Goal: Find contact information: Find contact information

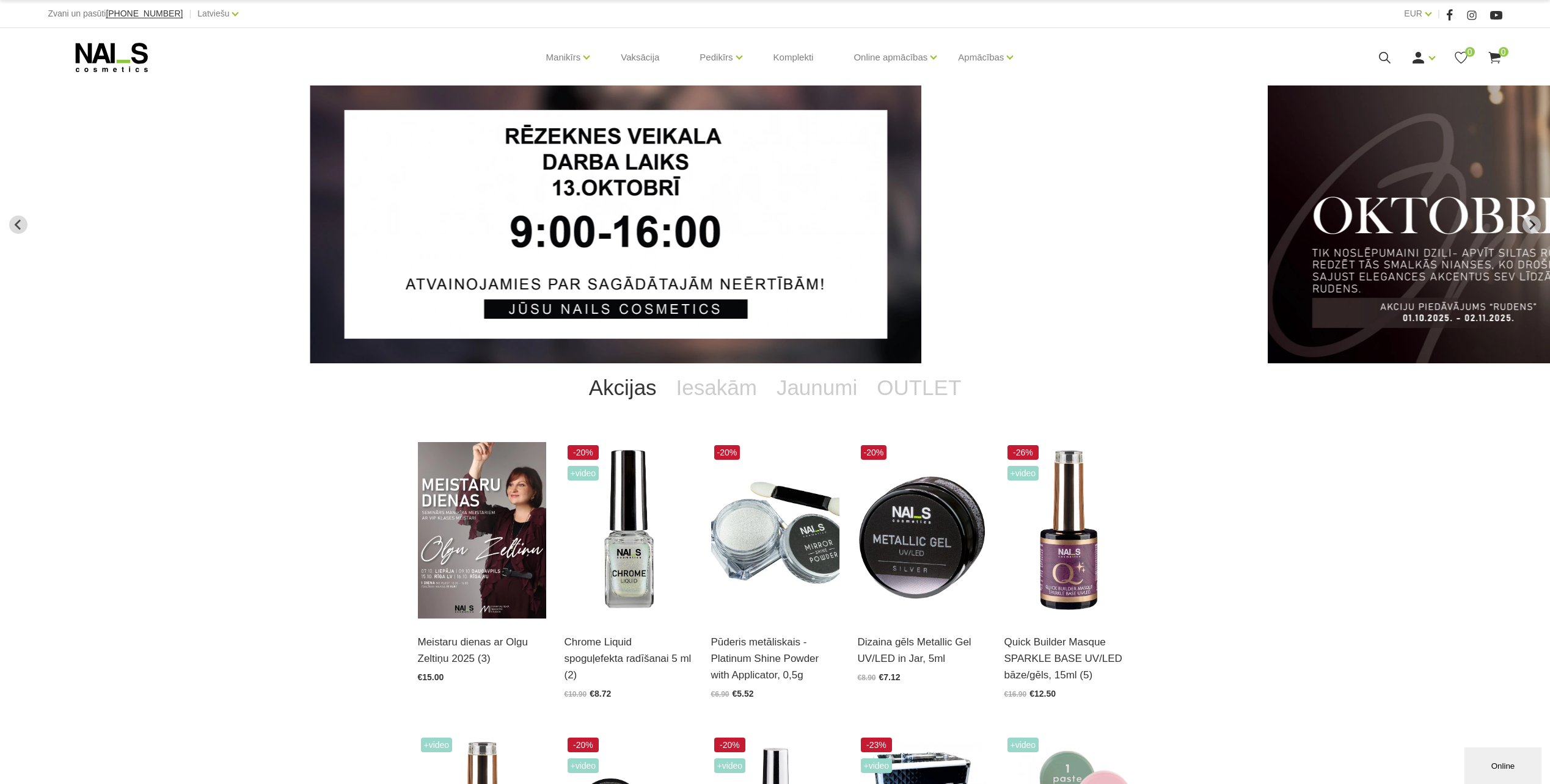
click at [753, 269] on img "1 of 12" at bounding box center [615, 224] width 611 height 278
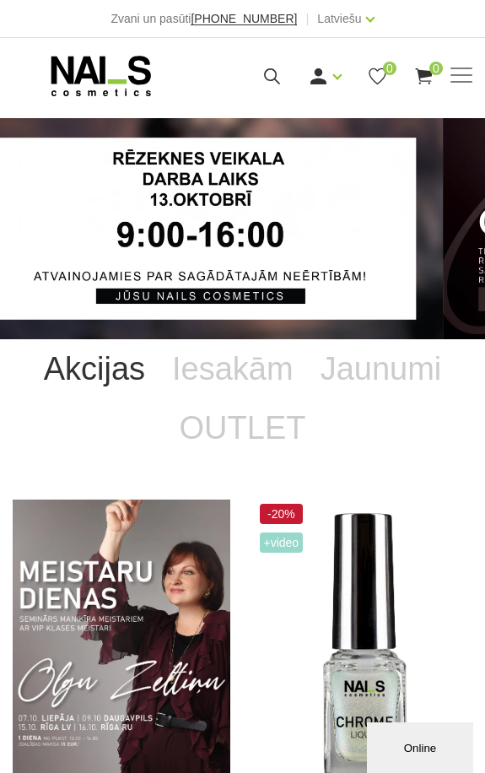
drag, startPoint x: 208, startPoint y: 233, endPoint x: 165, endPoint y: 252, distance: 47.2
click at [165, 252] on img "1 of 12" at bounding box center [200, 228] width 485 height 221
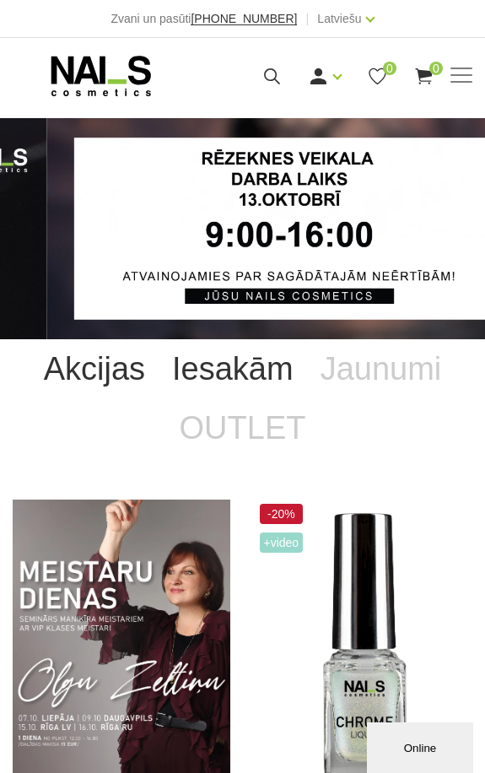
drag, startPoint x: 202, startPoint y: 199, endPoint x: 265, endPoint y: 363, distance: 175.1
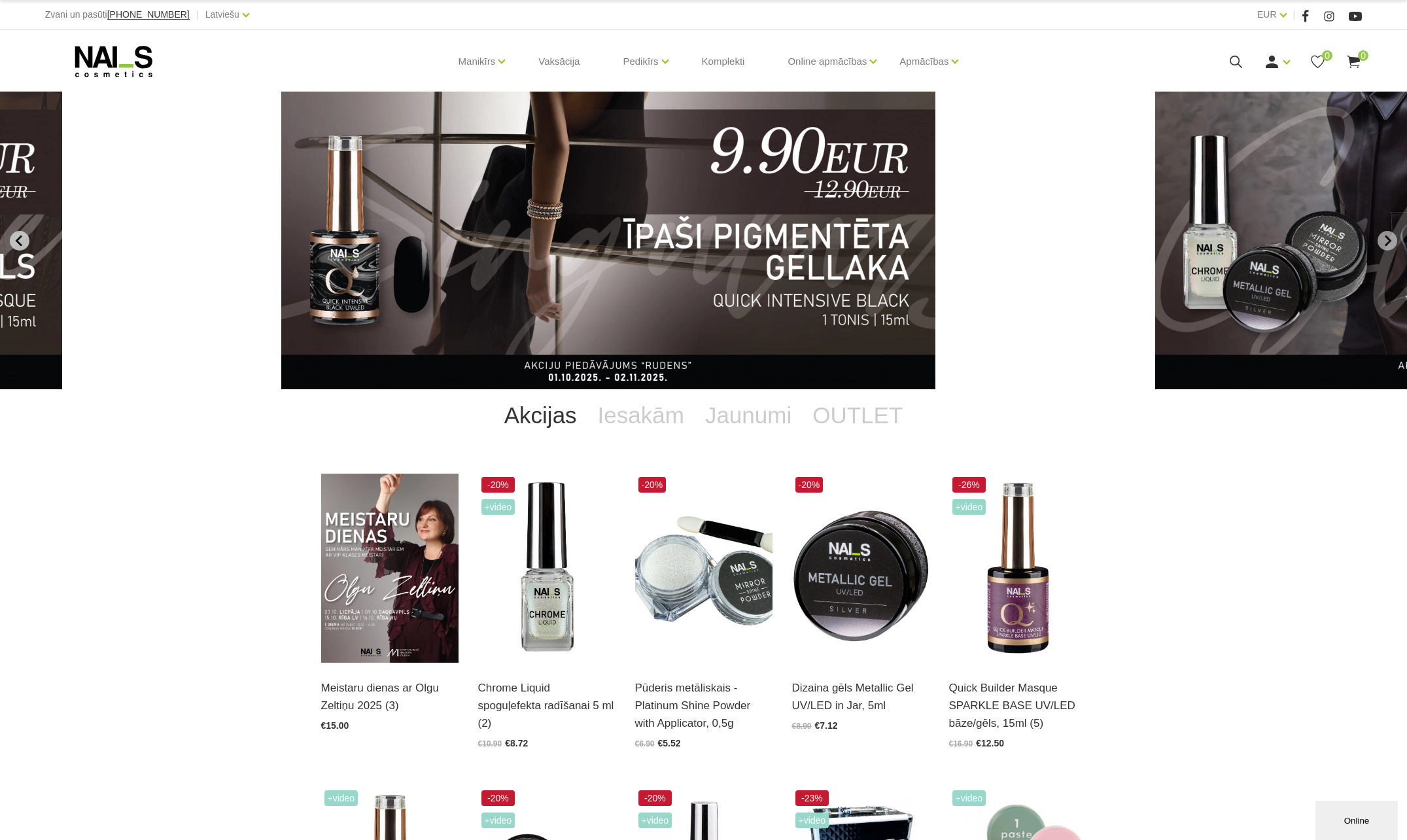
click at [21, 244] on icon "Previous slide" at bounding box center [18, 240] width 6 height 11
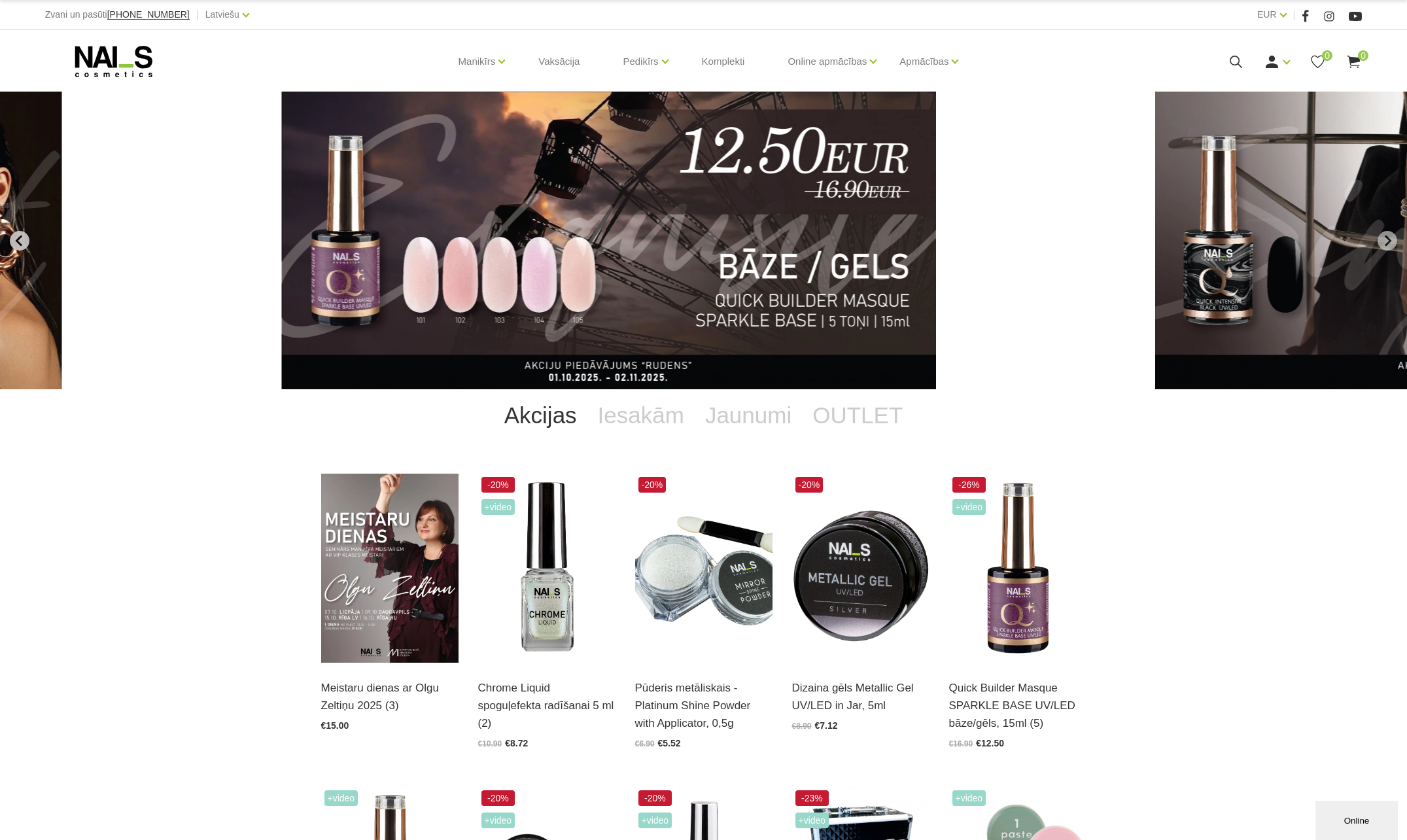
click at [21, 244] on icon "Previous slide" at bounding box center [18, 240] width 6 height 11
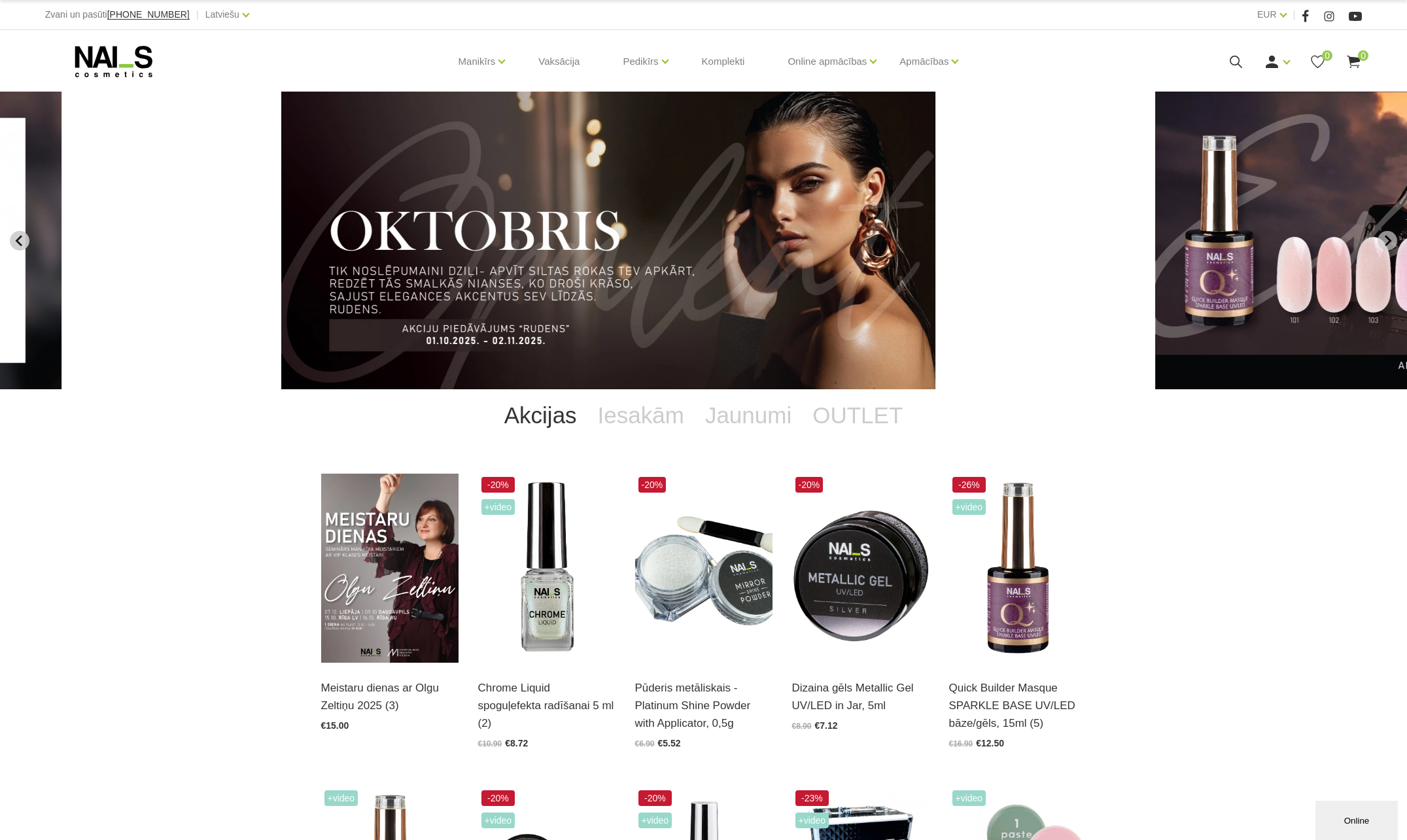
click at [21, 244] on icon "Previous slide" at bounding box center [18, 240] width 6 height 11
